Goal: Task Accomplishment & Management: Manage account settings

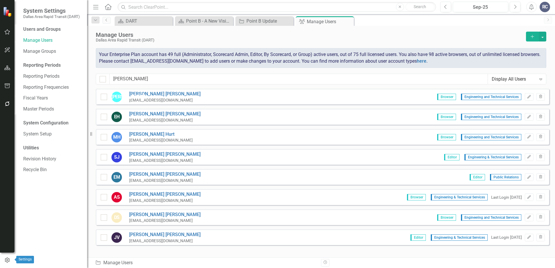
click at [10, 260] on icon "button" at bounding box center [7, 260] width 6 height 5
click at [8, 106] on icon "button" at bounding box center [7, 104] width 5 height 5
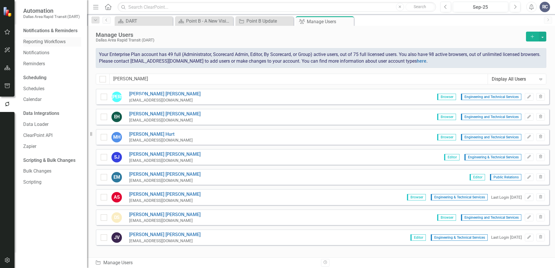
click at [52, 42] on link "Reporting Workflows" at bounding box center [52, 42] width 58 height 7
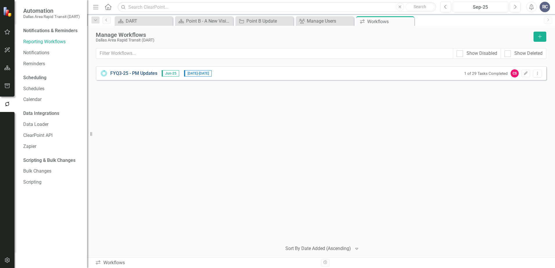
click at [146, 72] on link "FYQ3-25 - PM Updates" at bounding box center [133, 73] width 47 height 7
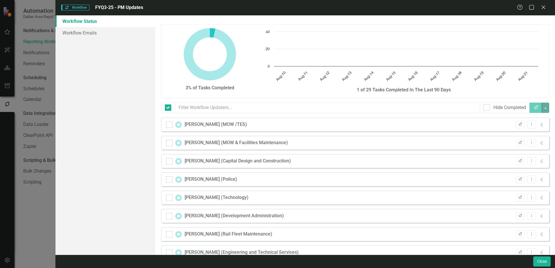
checkbox input "false"
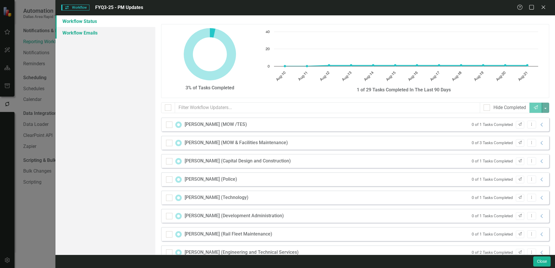
click at [74, 32] on link "Workflow Emails" at bounding box center [105, 33] width 100 height 12
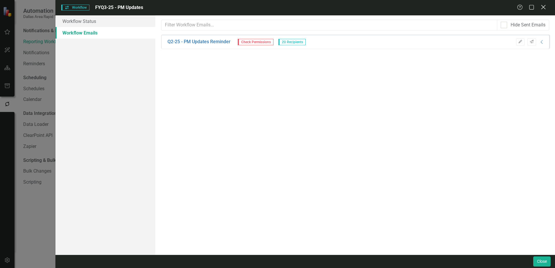
click at [542, 6] on icon "Close" at bounding box center [542, 7] width 7 height 6
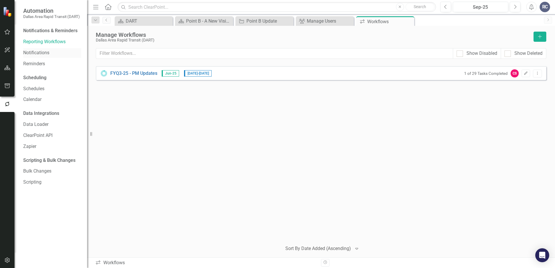
click at [38, 53] on link "Notifications" at bounding box center [52, 53] width 58 height 7
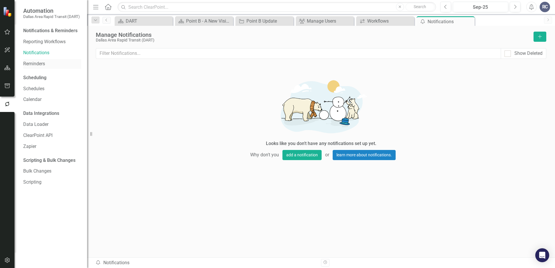
click at [32, 62] on link "Reminders" at bounding box center [52, 64] width 58 height 7
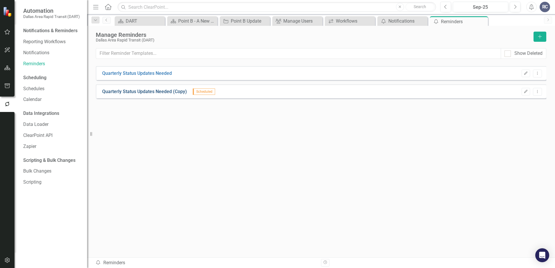
click at [149, 90] on link "Quarterly Status Updates Needed (Copy)" at bounding box center [144, 91] width 85 height 7
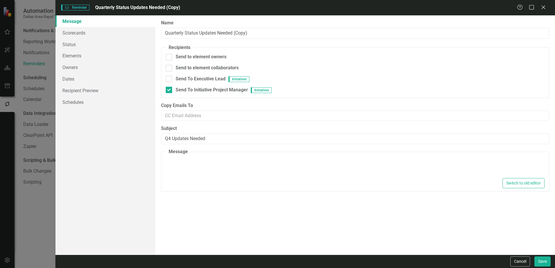
type textarea "<p>Dear {FirstName},</p> <p>Please log into&nbsp;<a href="[URL][DOMAIN_NAME]">C…"
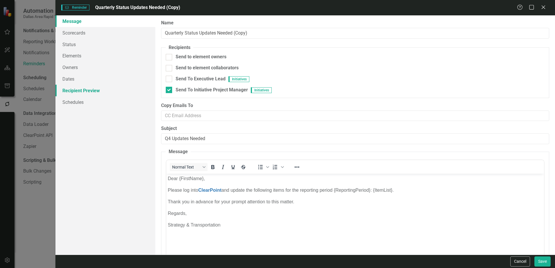
click at [73, 88] on link "Recipient Preview" at bounding box center [105, 91] width 100 height 12
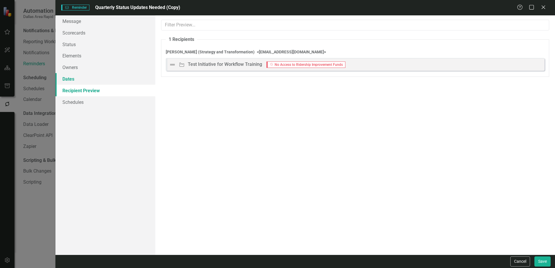
click at [73, 78] on link "Dates" at bounding box center [105, 79] width 100 height 12
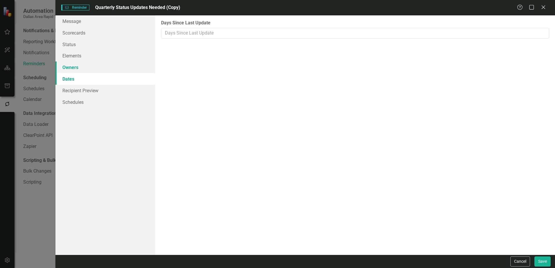
click at [75, 67] on link "Owners" at bounding box center [105, 67] width 100 height 12
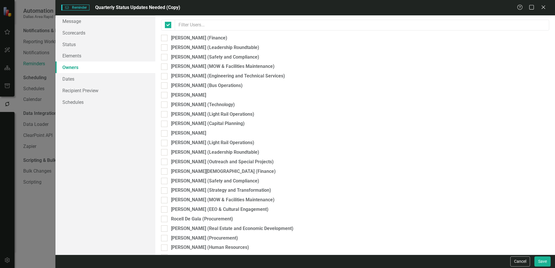
checkbox input "false"
click at [94, 58] on link "Elements" at bounding box center [105, 56] width 100 height 12
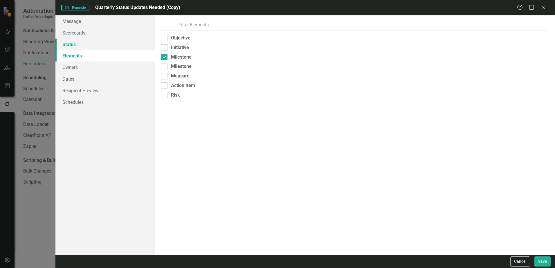
click at [94, 42] on link "Status" at bounding box center [105, 45] width 100 height 12
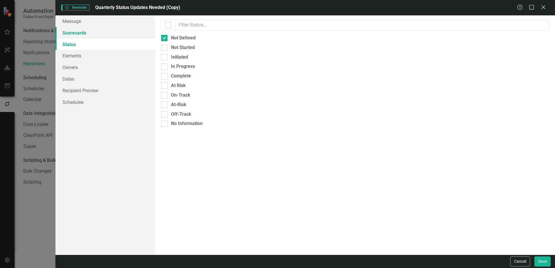
click at [99, 34] on link "Scorecards" at bounding box center [105, 33] width 100 height 12
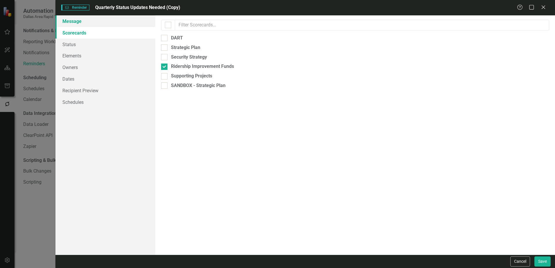
click at [100, 22] on link "Message" at bounding box center [105, 21] width 100 height 12
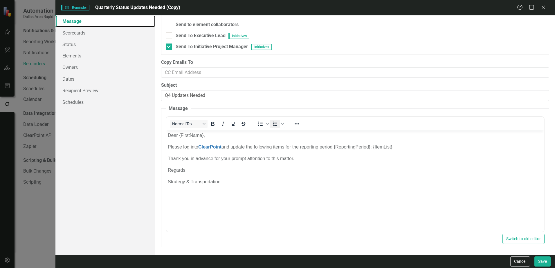
scroll to position [44, 0]
click at [542, 9] on icon "Close" at bounding box center [542, 7] width 7 height 6
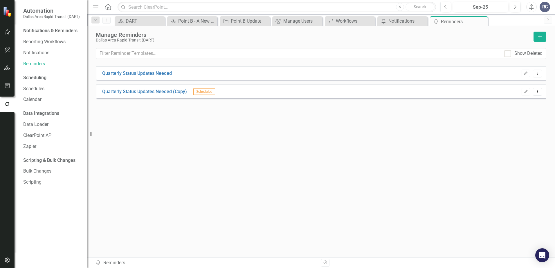
click at [226, 140] on div "Quarterly Status Updates Needed Edit Dropdown Menu Quarterly Status Updates Nee…" at bounding box center [321, 151] width 450 height 170
click at [288, 130] on div "Quarterly Status Updates Needed Edit Dropdown Menu Quarterly Status Updates Nee…" at bounding box center [321, 151] width 450 height 170
click at [37, 43] on link "Reporting Workflows" at bounding box center [52, 42] width 58 height 7
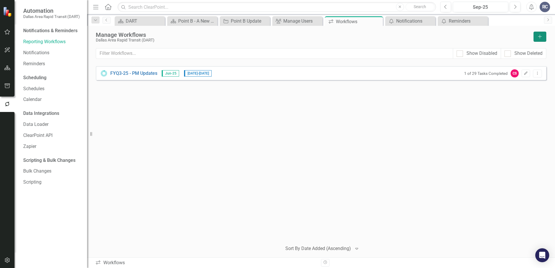
click at [533, 36] on button "Add" at bounding box center [539, 37] width 13 height 10
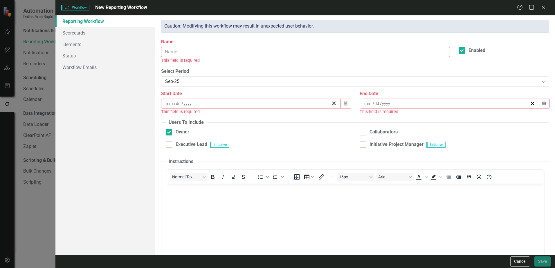
click at [184, 45] on label "Name" at bounding box center [305, 42] width 289 height 7
click at [184, 47] on input "Name" at bounding box center [305, 52] width 289 height 11
click at [183, 52] on input "Name" at bounding box center [305, 52] width 289 height 11
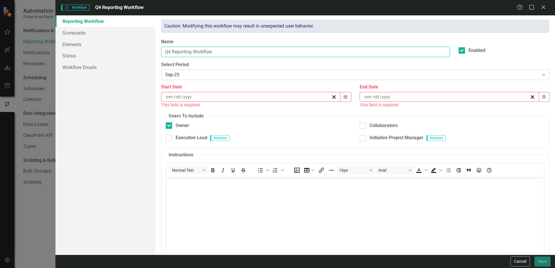
type input "Q4 Reporting Workflow"
click at [198, 76] on div "Sep-25" at bounding box center [351, 75] width 373 height 7
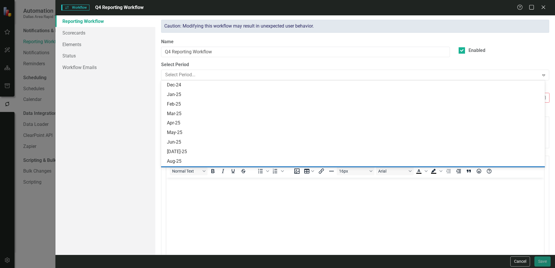
scroll to position [86, 0]
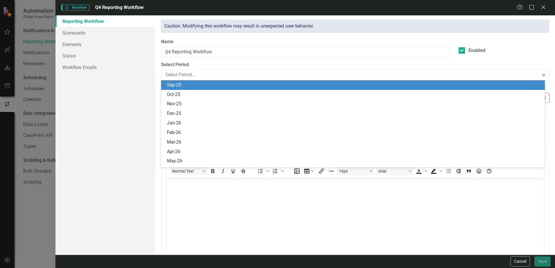
click at [205, 86] on div "Sep-25" at bounding box center [354, 85] width 374 height 7
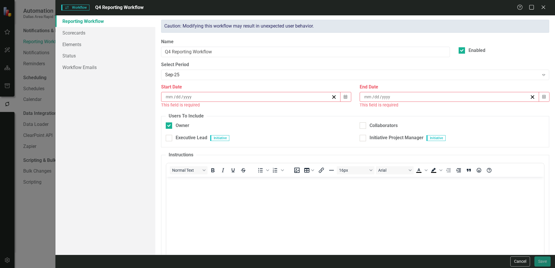
click at [204, 97] on div "/ /" at bounding box center [248, 97] width 166 height 6
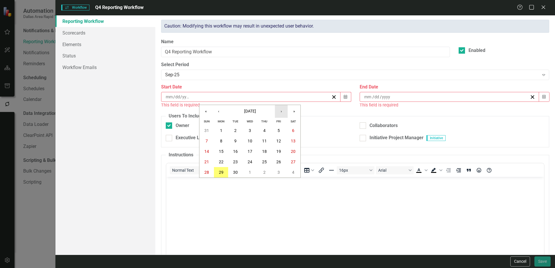
click at [279, 115] on button "›" at bounding box center [281, 111] width 13 height 13
click at [219, 140] on button "6" at bounding box center [221, 141] width 15 height 10
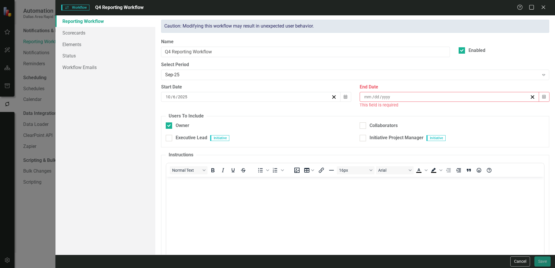
click at [406, 96] on div "/ /" at bounding box center [446, 97] width 166 height 6
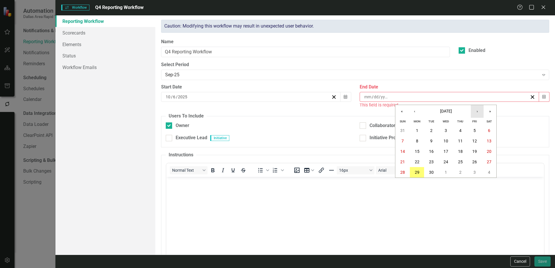
click at [480, 110] on button "›" at bounding box center [476, 111] width 13 height 13
click at [473, 172] on abbr "31" at bounding box center [474, 172] width 5 height 5
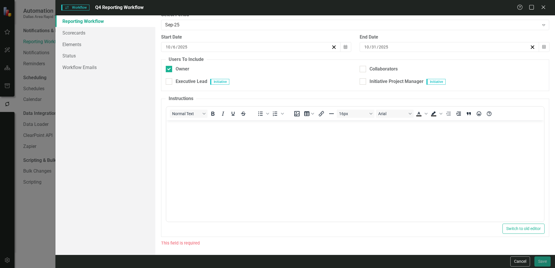
scroll to position [50, 0]
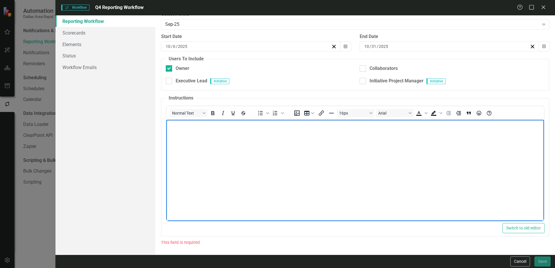
click at [299, 165] on body "Rich Text Area. Press ALT-0 for help." at bounding box center [354, 163] width 377 height 87
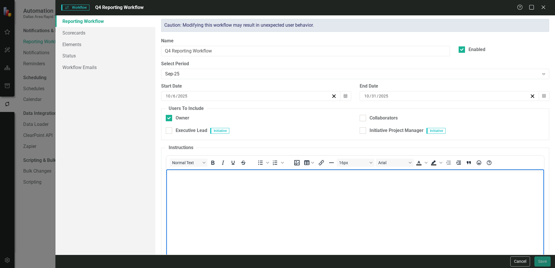
scroll to position [0, 0]
click at [458, 51] on input "Enabled" at bounding box center [460, 49] width 4 height 4
checkbox input "false"
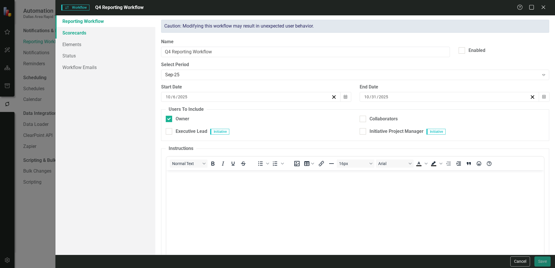
click at [96, 30] on link "Scorecards" at bounding box center [105, 33] width 100 height 12
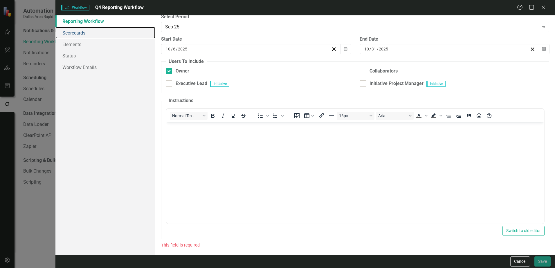
scroll to position [50, 0]
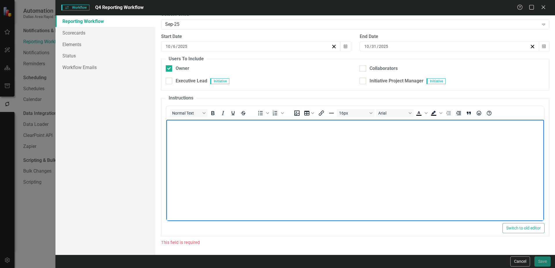
click at [327, 172] on body "Rich Text Area. Press ALT-0 for help." at bounding box center [354, 163] width 377 height 87
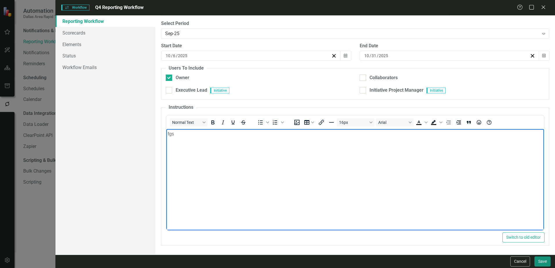
click at [542, 261] on button "Save" at bounding box center [542, 261] width 16 height 10
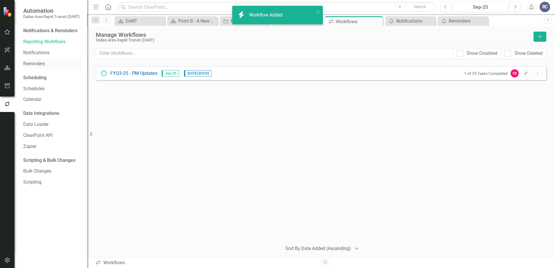
click at [31, 67] on div "Reminders" at bounding box center [52, 64] width 58 height 10
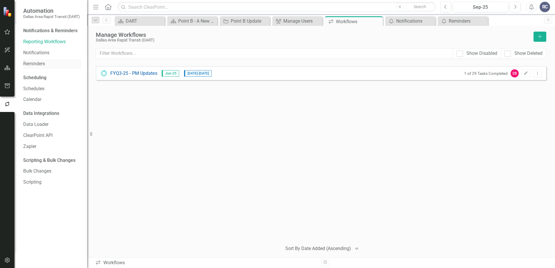
click at [35, 64] on link "Reminders" at bounding box center [52, 64] width 58 height 7
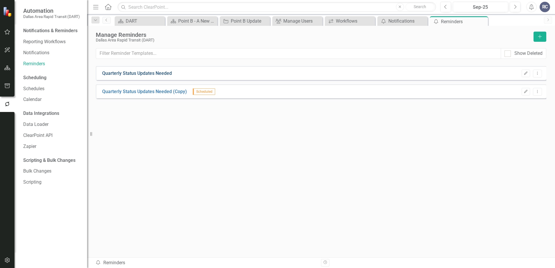
click at [166, 73] on link "Quarterly Status Updates Needed" at bounding box center [137, 73] width 70 height 7
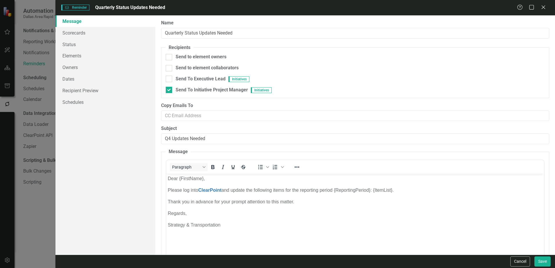
click at [180, 178] on p "Dear {FirstName}," at bounding box center [355, 178] width 374 height 7
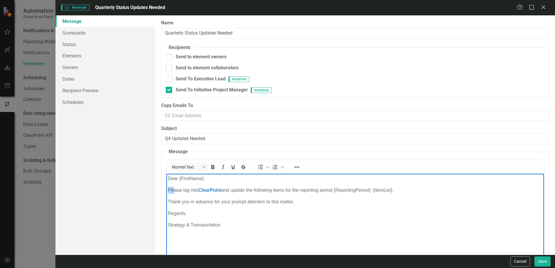
drag, startPoint x: 166, startPoint y: 189, endPoint x: 174, endPoint y: 191, distance: 7.9
click at [174, 191] on body "Dear {FirstName}, Please log into ClearPoint and update the following items for…" at bounding box center [354, 216] width 377 height 87
click at [168, 179] on p "Dear {FirstName}," at bounding box center [355, 178] width 374 height 7
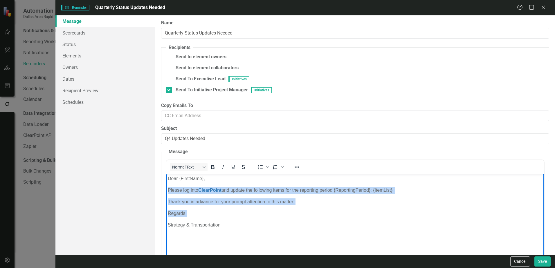
drag, startPoint x: 168, startPoint y: 188, endPoint x: 220, endPoint y: 212, distance: 56.8
click at [220, 212] on body "Dear {FirstName}, Please log into ClearPoint and update the following items for…" at bounding box center [354, 216] width 377 height 87
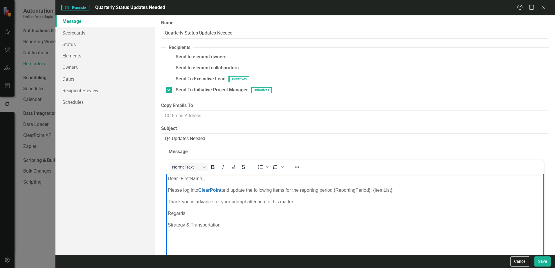
click at [168, 180] on p "Dear {FirstName}," at bounding box center [355, 178] width 374 height 7
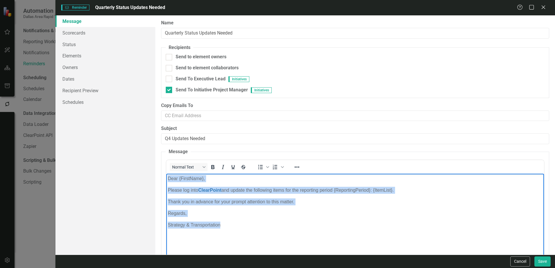
drag, startPoint x: 167, startPoint y: 179, endPoint x: 229, endPoint y: 231, distance: 81.7
click at [229, 231] on body "Dear {FirstName}, Please log into ClearPoint and update the following items for…" at bounding box center [354, 216] width 377 height 87
copy body "Dear {FirstName}, Please log into ClearPoint and update the following items for…"
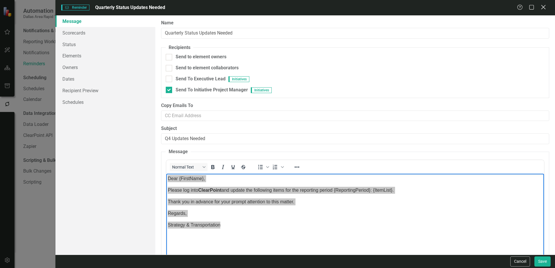
click at [543, 7] on icon at bounding box center [543, 7] width 4 height 4
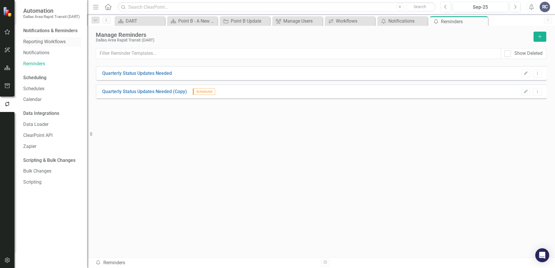
click at [35, 41] on link "Reporting Workflows" at bounding box center [52, 42] width 58 height 7
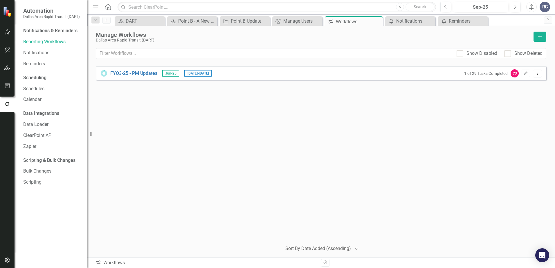
drag, startPoint x: 126, startPoint y: 73, endPoint x: 140, endPoint y: 121, distance: 50.0
click at [140, 121] on div "FYQ3-25 - PM Updates Jun-25 [DATE] - [DATE] 1 of 29 Tasks Completed CS Edit Dro…" at bounding box center [321, 151] width 450 height 171
click at [411, 22] on div "Notifications" at bounding box center [411, 20] width 30 height 7
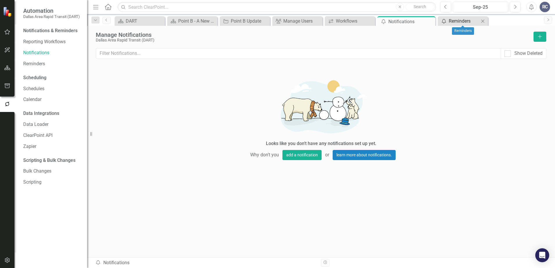
click at [459, 18] on div "Reminders" at bounding box center [463, 20] width 30 height 7
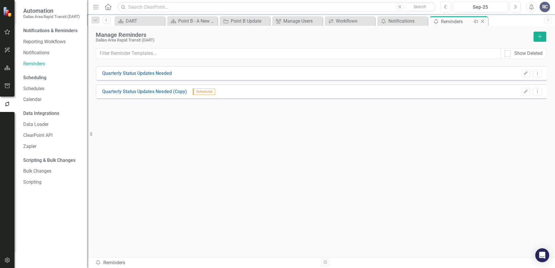
click at [484, 22] on icon "Close" at bounding box center [482, 21] width 6 height 5
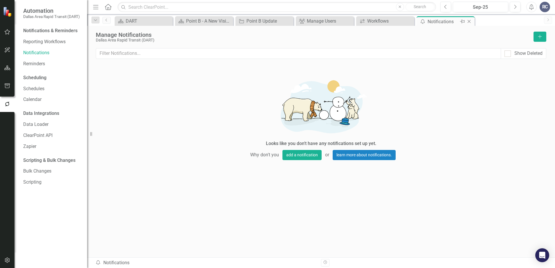
click at [469, 22] on icon "Close" at bounding box center [469, 21] width 6 height 5
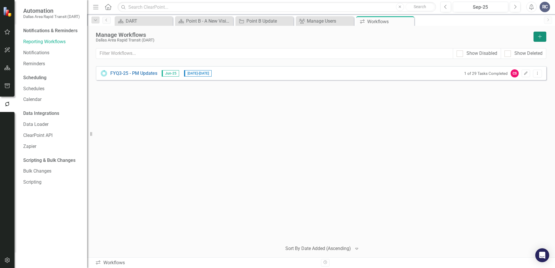
click at [538, 36] on icon "Add" at bounding box center [539, 37] width 5 height 4
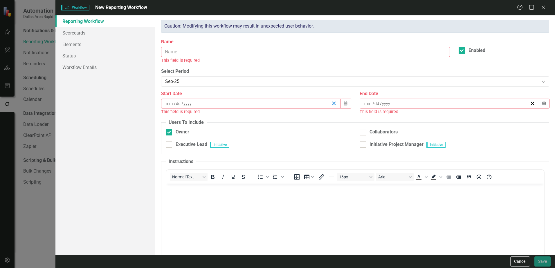
click at [332, 104] on line "button" at bounding box center [333, 103] width 3 height 3
click at [297, 104] on div "/ /" at bounding box center [248, 104] width 166 height 6
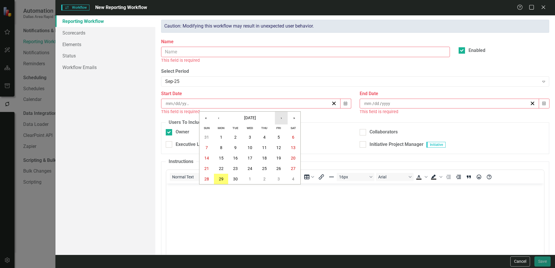
click at [283, 113] on button "›" at bounding box center [281, 118] width 13 height 13
click at [222, 149] on button "6" at bounding box center [221, 147] width 15 height 10
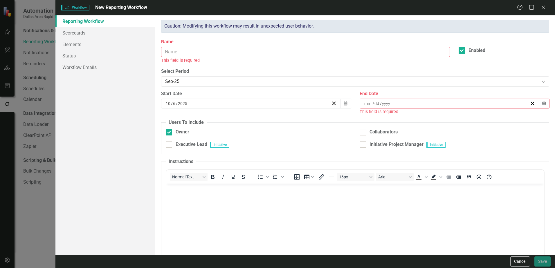
click at [393, 103] on div "/ /" at bounding box center [446, 104] width 166 height 6
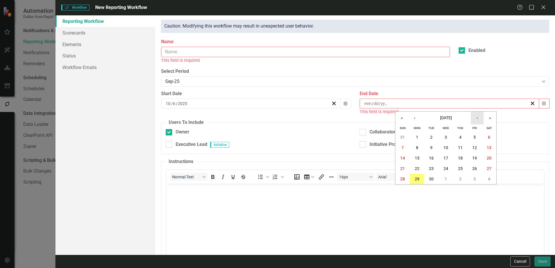
click at [479, 118] on button "›" at bounding box center [476, 118] width 13 height 13
click at [473, 178] on abbr "31" at bounding box center [474, 179] width 5 height 5
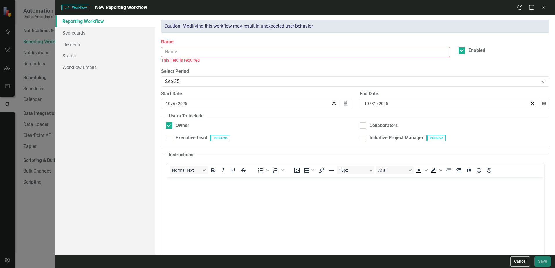
click at [227, 55] on input "Name" at bounding box center [305, 52] width 289 height 11
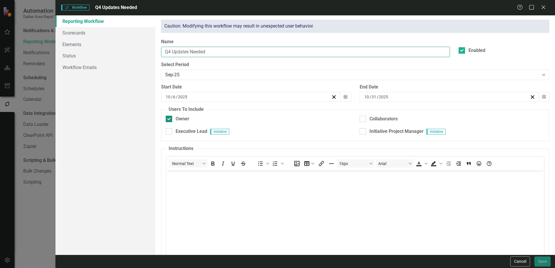
type input "Q4 Updates Needed"
click at [170, 119] on div at bounding box center [169, 119] width 6 height 6
click at [169, 119] on input "Owner" at bounding box center [168, 118] width 4 height 4
checkbox input "false"
click at [361, 132] on div at bounding box center [362, 131] width 6 height 6
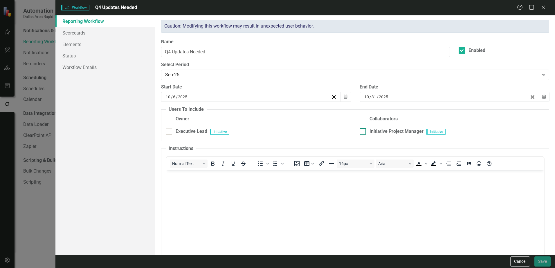
click at [361, 132] on input "Initiative Project Manager" at bounding box center [361, 130] width 4 height 4
checkbox input "true"
click at [285, 188] on body "Rich Text Area. Press ALT-0 for help." at bounding box center [354, 213] width 377 height 87
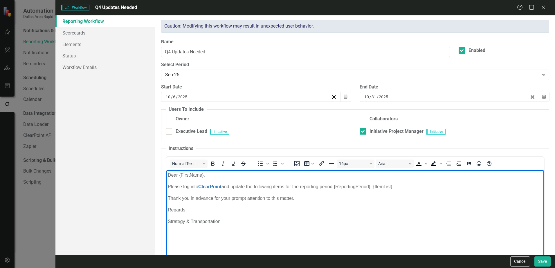
click at [382, 186] on p "Please log into ClearPoint and update the following items for the reporting per…" at bounding box center [355, 186] width 374 height 7
drag, startPoint x: 203, startPoint y: 175, endPoint x: 179, endPoint y: 178, distance: 23.7
click at [179, 178] on p "Dear {FirstName}," at bounding box center [355, 175] width 374 height 7
click at [230, 200] on p "Thank you in advance for your prompt attention to this matter." at bounding box center [355, 198] width 374 height 7
click at [168, 188] on p "Please log into ClearPoint and update the following items for the reporting per…" at bounding box center [355, 186] width 374 height 7
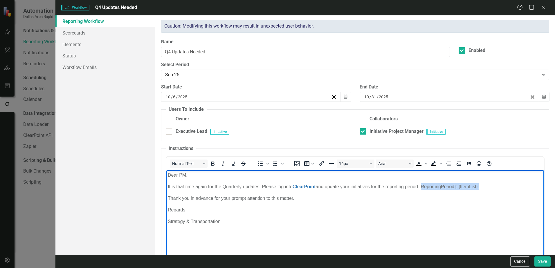
drag, startPoint x: 421, startPoint y: 187, endPoint x: 480, endPoint y: 189, distance: 59.2
click at [480, 189] on p "It is that time again for the Quarterly updates. Please log into ClearPoint and…" at bounding box center [355, 186] width 374 height 7
click at [431, 214] on body "Dear PM, It is that time again for the Quarterly updates. Please log into Clear…" at bounding box center [354, 213] width 377 height 87
click at [289, 220] on p "Strategy & Transportation" at bounding box center [355, 221] width 374 height 7
click at [455, 183] on body "Dear PM, It is that time again for the Quarterly updates. Please log into Clear…" at bounding box center [354, 213] width 377 height 87
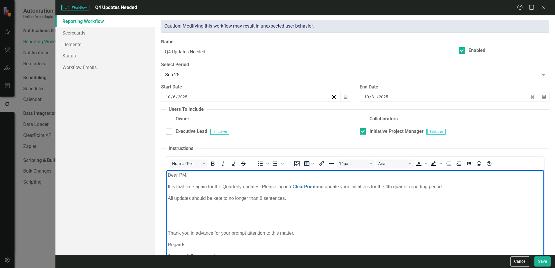
click at [167, 198] on body "Dear PM, It is that time again for the Quarterly updates. Please log into Clear…" at bounding box center [354, 218] width 377 height 96
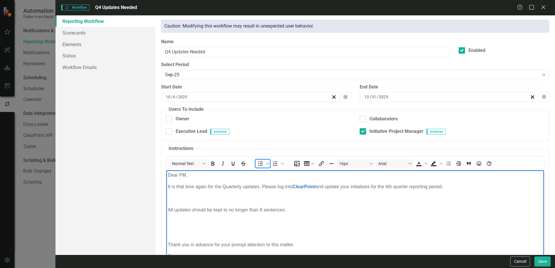
click at [261, 163] on icon "Bullet list" at bounding box center [260, 163] width 7 height 7
click at [179, 198] on p "Rich Text Area. Press ALT-0 for help." at bounding box center [355, 198] width 374 height 7
click at [303, 210] on li "All updates should be kept to no longer than 8 sentences." at bounding box center [360, 210] width 363 height 7
drag, startPoint x: 238, startPoint y: 209, endPoint x: 225, endPoint y: 210, distance: 13.5
click at [225, 210] on li "All updates should be kept to no longer than 8 sentences." at bounding box center [360, 210] width 363 height 7
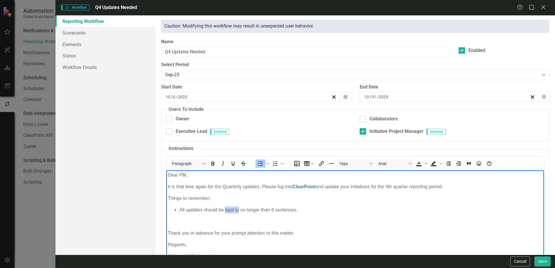
drag, startPoint x: 225, startPoint y: 210, endPoint x: 239, endPoint y: 209, distance: 14.6
click at [239, 209] on li "All updates should be kept to no longer than 8 sentences." at bounding box center [360, 210] width 363 height 7
click at [291, 209] on li "All updates should be no longer than 8 sentences." at bounding box center [360, 210] width 363 height 7
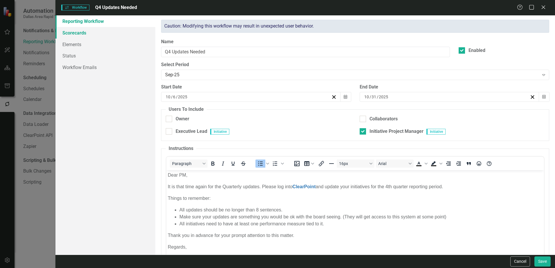
click at [87, 35] on link "Scorecards" at bounding box center [105, 33] width 100 height 12
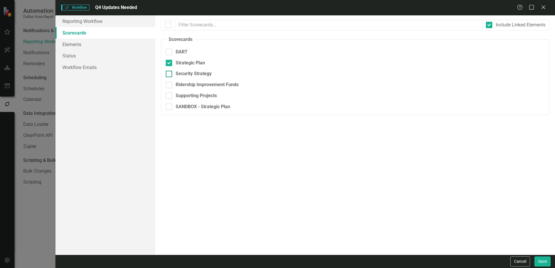
click at [169, 74] on input "Security Strategy" at bounding box center [168, 73] width 4 height 4
checkbox input "true"
click at [170, 83] on div at bounding box center [169, 85] width 6 height 6
click at [169, 83] on input "Ridership Improvement Funds" at bounding box center [168, 84] width 4 height 4
checkbox input "true"
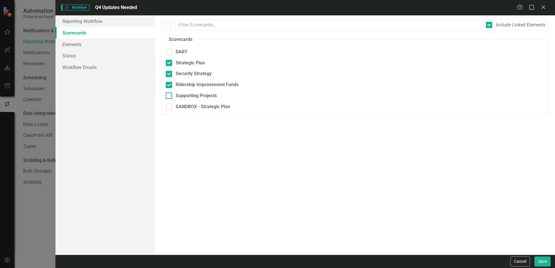
click at [170, 95] on div at bounding box center [169, 96] width 6 height 6
click at [169, 95] on input "Supporting Projects" at bounding box center [168, 95] width 4 height 4
checkbox input "true"
click at [89, 45] on link "Elements" at bounding box center [105, 45] width 100 height 12
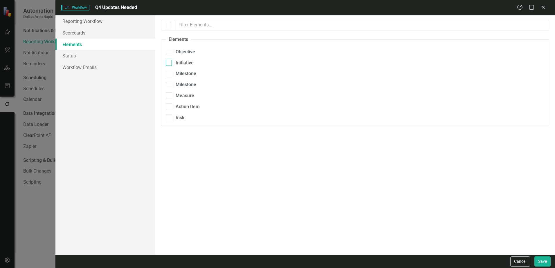
click at [170, 62] on div at bounding box center [169, 63] width 6 height 6
click at [169, 62] on input "Initiative" at bounding box center [168, 62] width 4 height 4
checkbox input "true"
click at [82, 33] on link "Scorecards" at bounding box center [105, 33] width 100 height 12
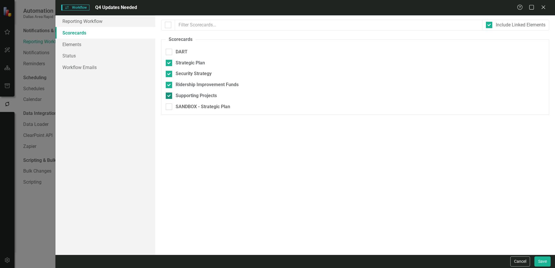
click at [173, 93] on div "Supporting Projects" at bounding box center [355, 96] width 379 height 7
click at [169, 93] on input "Supporting Projects" at bounding box center [168, 95] width 4 height 4
checkbox input "false"
click at [171, 84] on div at bounding box center [169, 85] width 6 height 6
click at [169, 84] on input "Ridership Improvement Funds" at bounding box center [168, 84] width 4 height 4
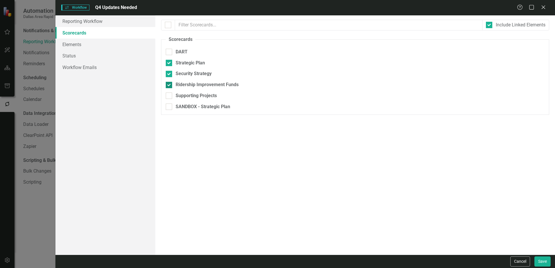
checkbox input "false"
click at [170, 71] on div at bounding box center [169, 74] width 6 height 6
click at [169, 71] on input "Security Strategy" at bounding box center [168, 73] width 4 height 4
checkbox input "false"
click at [170, 62] on div at bounding box center [169, 63] width 6 height 6
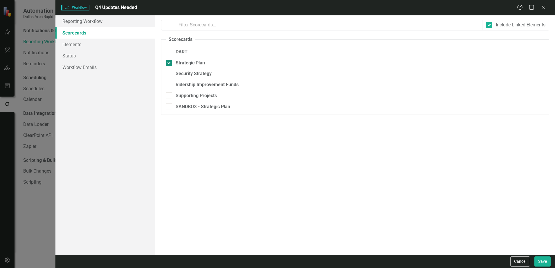
click at [169, 62] on input "Strategic Plan" at bounding box center [168, 62] width 4 height 4
checkbox input "false"
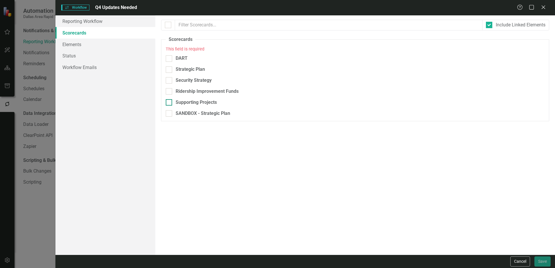
click at [169, 102] on input "Supporting Projects" at bounding box center [168, 101] width 4 height 4
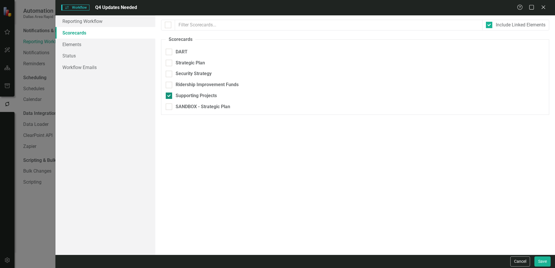
click at [169, 95] on input "Supporting Projects" at bounding box center [168, 95] width 4 height 4
checkbox input "false"
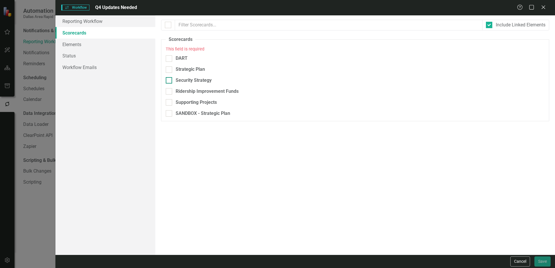
click at [169, 80] on input "Security Strategy" at bounding box center [168, 79] width 4 height 4
checkbox input "true"
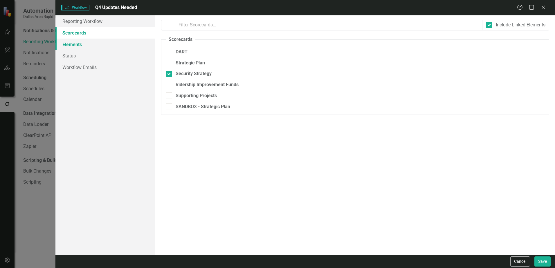
click at [76, 47] on link "Elements" at bounding box center [105, 45] width 100 height 12
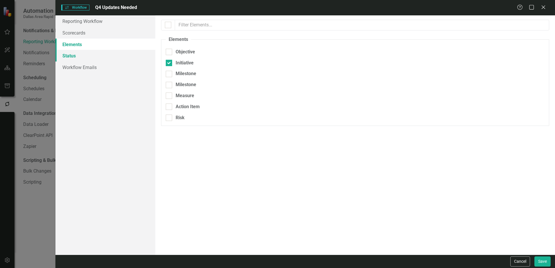
click at [92, 55] on link "Status" at bounding box center [105, 56] width 100 height 12
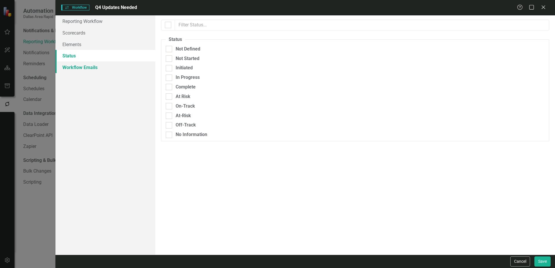
click at [93, 70] on link "Workflow Emails" at bounding box center [105, 67] width 100 height 12
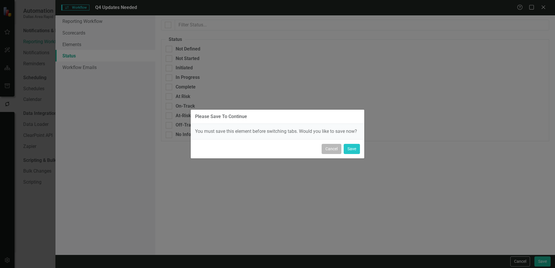
click at [326, 146] on button "Cancel" at bounding box center [331, 149] width 20 height 10
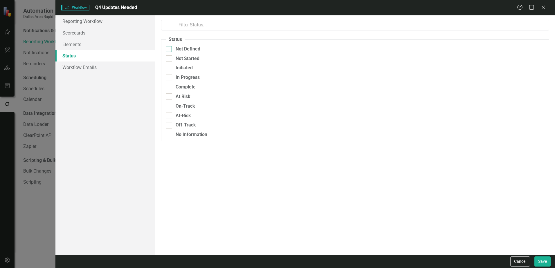
click at [169, 49] on input "Not Defined" at bounding box center [168, 48] width 4 height 4
checkbox input "true"
click at [168, 59] on div at bounding box center [169, 58] width 6 height 6
click at [168, 59] on input "Not Started" at bounding box center [168, 57] width 4 height 4
checkbox input "true"
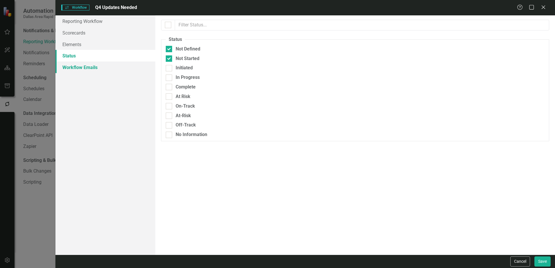
click at [104, 63] on link "Workflow Emails" at bounding box center [105, 67] width 100 height 12
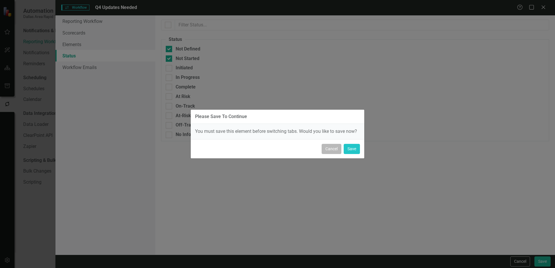
click at [328, 151] on button "Cancel" at bounding box center [331, 149] width 20 height 10
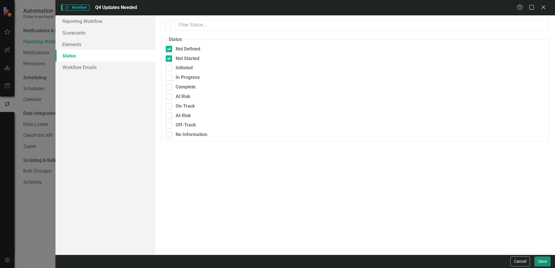
click at [542, 260] on button "Save" at bounding box center [542, 261] width 16 height 10
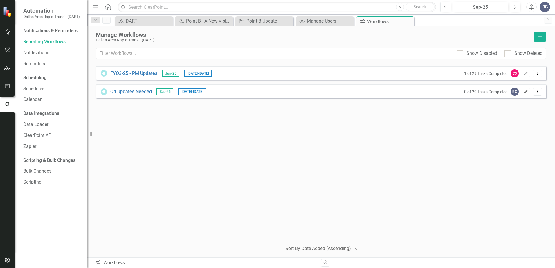
click at [527, 93] on icon "Edit" at bounding box center [525, 91] width 4 height 3
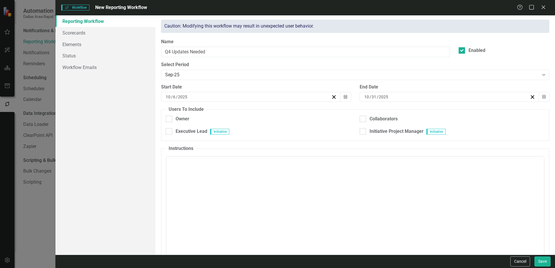
checkbox input "true"
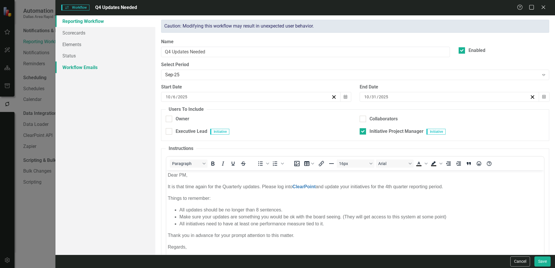
click at [89, 65] on link "Workflow Emails" at bounding box center [105, 67] width 100 height 12
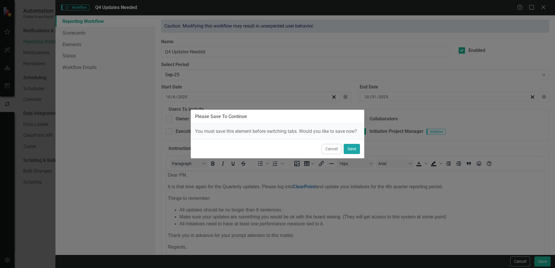
click at [349, 151] on button "Save" at bounding box center [351, 149] width 16 height 10
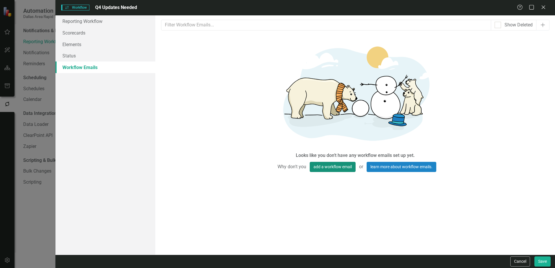
click at [332, 169] on button "add a workflow email" at bounding box center [332, 167] width 46 height 10
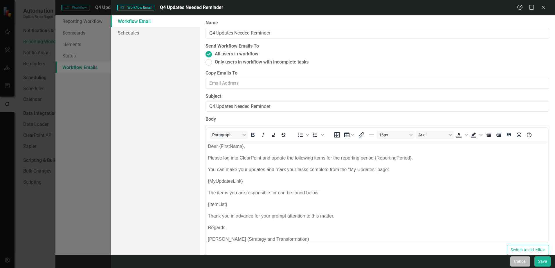
click at [518, 262] on button "Cancel" at bounding box center [520, 261] width 20 height 10
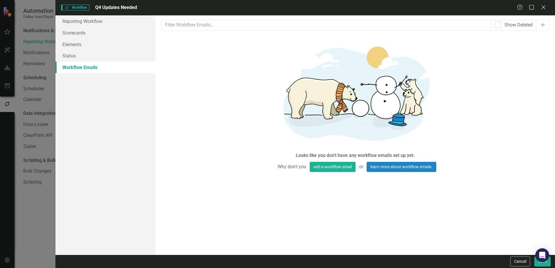
click at [518, 262] on button "Cancel" at bounding box center [520, 261] width 20 height 10
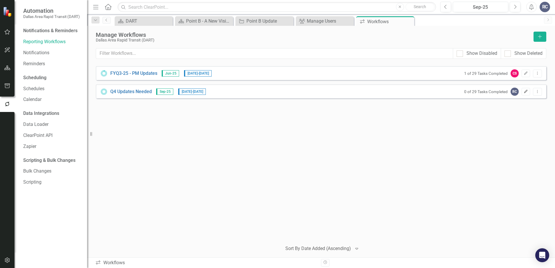
click at [526, 91] on icon "button" at bounding box center [525, 91] width 3 height 3
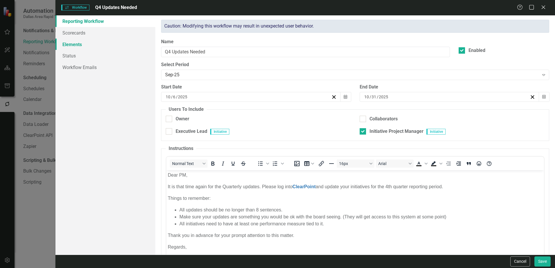
click at [81, 45] on link "Elements" at bounding box center [105, 45] width 100 height 12
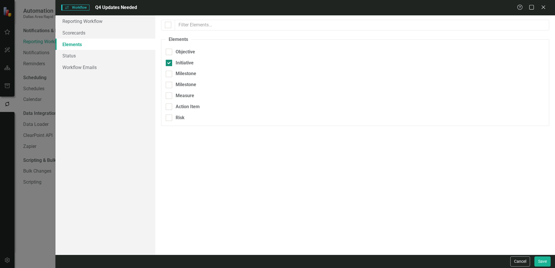
click at [166, 62] on input "Initiative" at bounding box center [168, 62] width 4 height 4
checkbox input "false"
click at [77, 34] on link "Scorecards" at bounding box center [105, 33] width 100 height 12
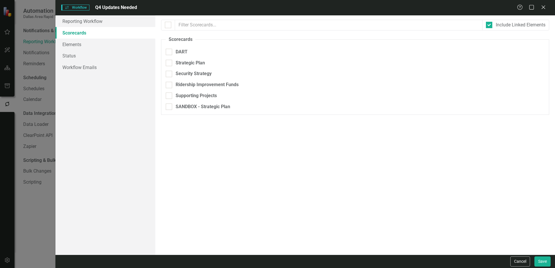
checkbox input "false"
click at [168, 74] on input "Security Strategy" at bounding box center [168, 73] width 4 height 4
checkbox input "false"
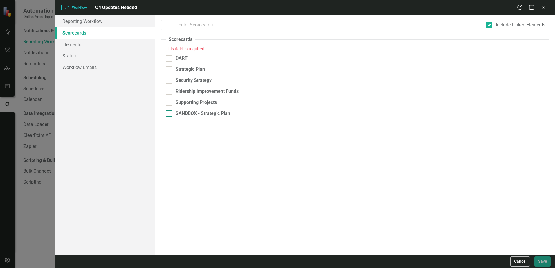
click at [170, 112] on div at bounding box center [169, 113] width 6 height 6
click at [169, 112] on input "SANDBOX - Strategic Plan" at bounding box center [168, 112] width 4 height 4
checkbox input "true"
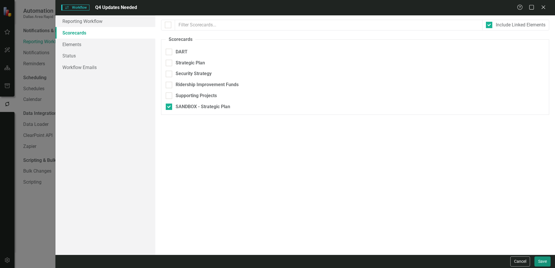
click at [548, 265] on button "Save" at bounding box center [542, 261] width 16 height 10
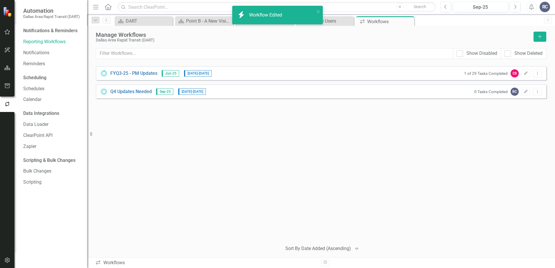
click at [205, 168] on div "FYQ3-25 - PM Updates Jun-25 [DATE] - [DATE] 1 of 29 Tasks Completed CS Edit Dro…" at bounding box center [321, 151] width 450 height 171
